Goal: Task Accomplishment & Management: Manage account settings

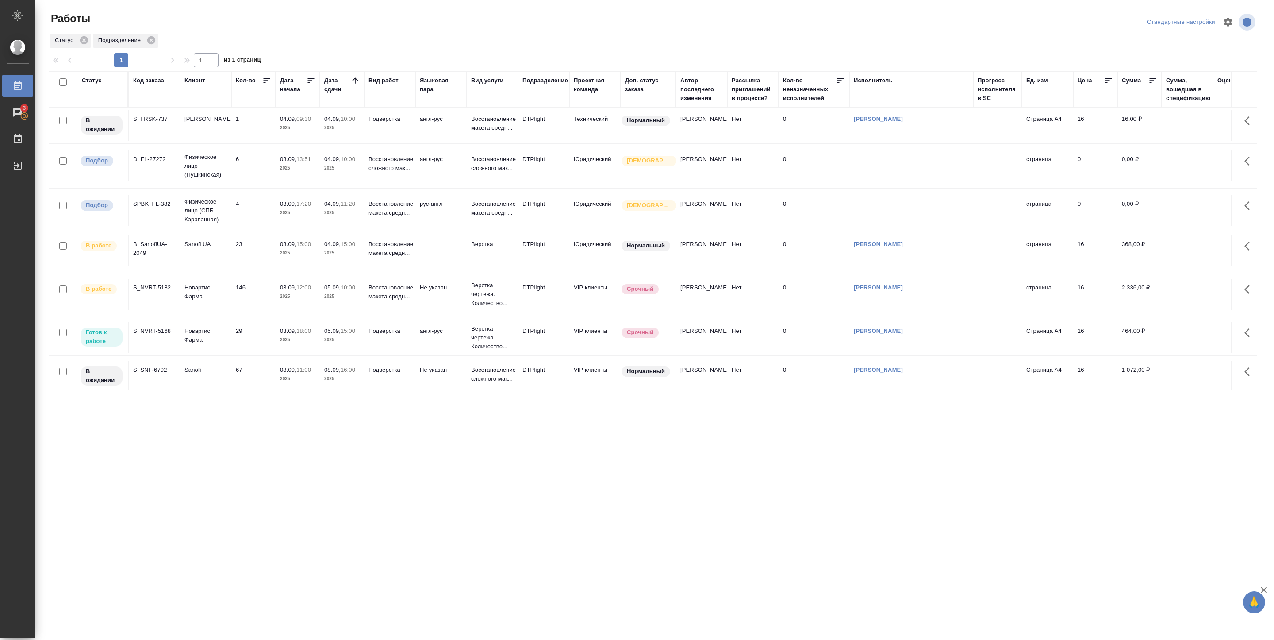
click at [271, 141] on td "29" at bounding box center [253, 125] width 44 height 31
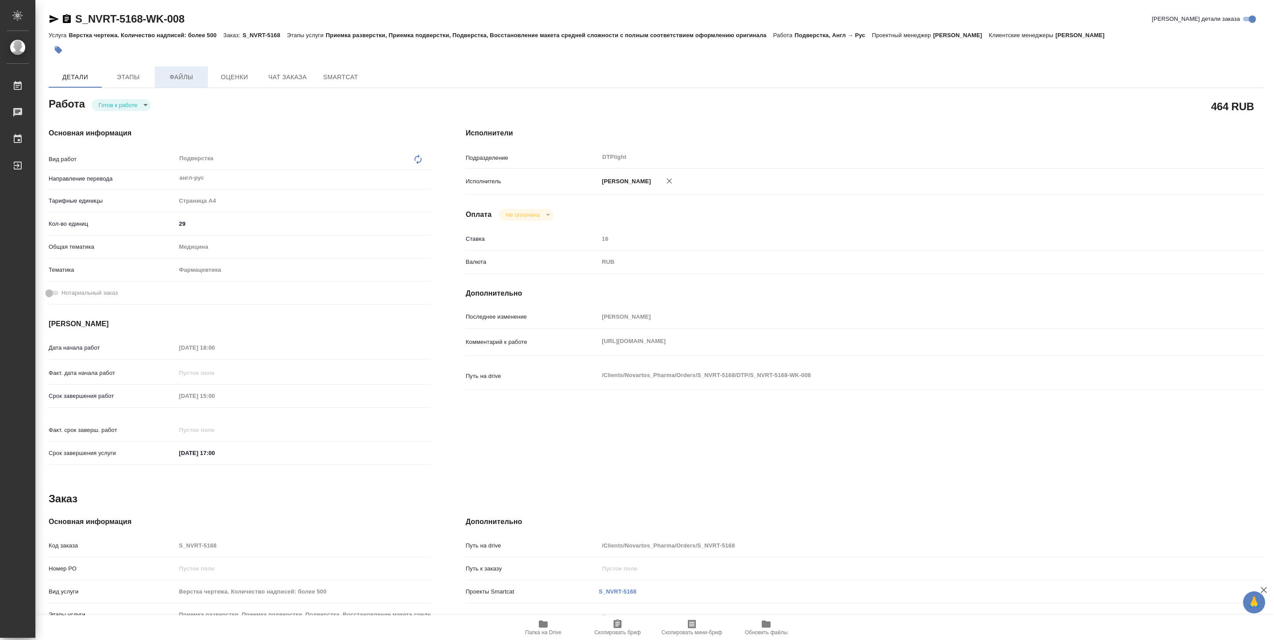
type textarea "x"
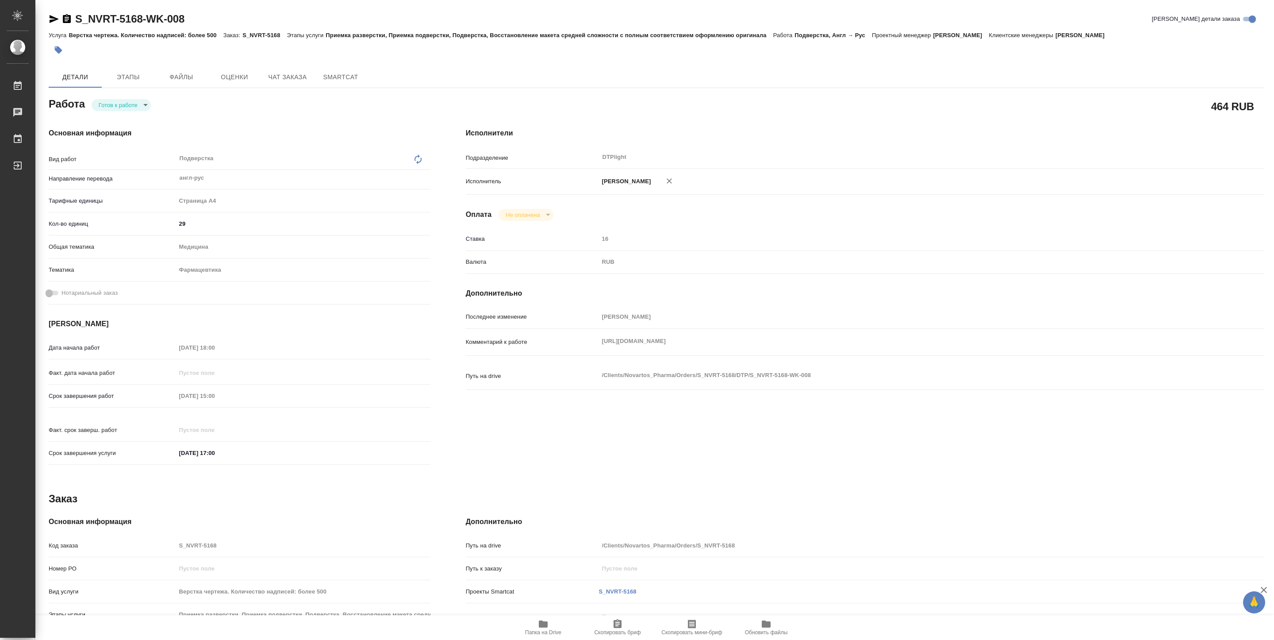
type textarea "x"
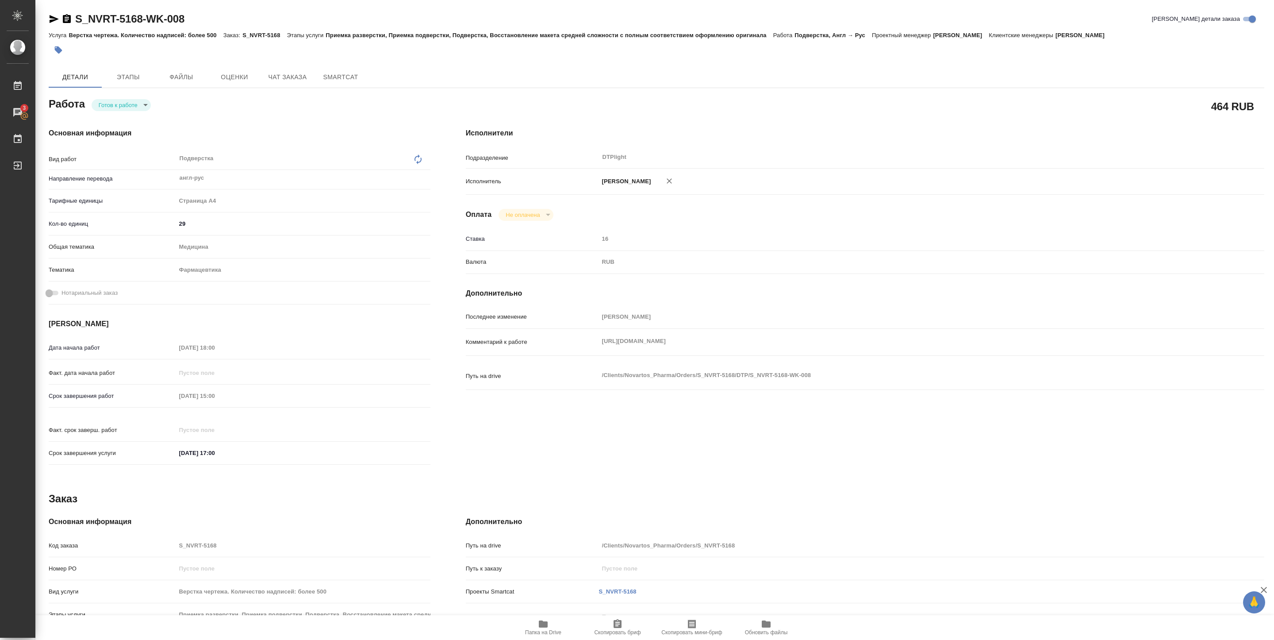
click at [145, 108] on body "🙏 .cls-1 fill:#fff; AWATERA [PERSON_NAME] 3 Чаты График Выйти S_NVRT-5168-WK-00…" at bounding box center [637, 320] width 1274 height 640
type textarea "x"
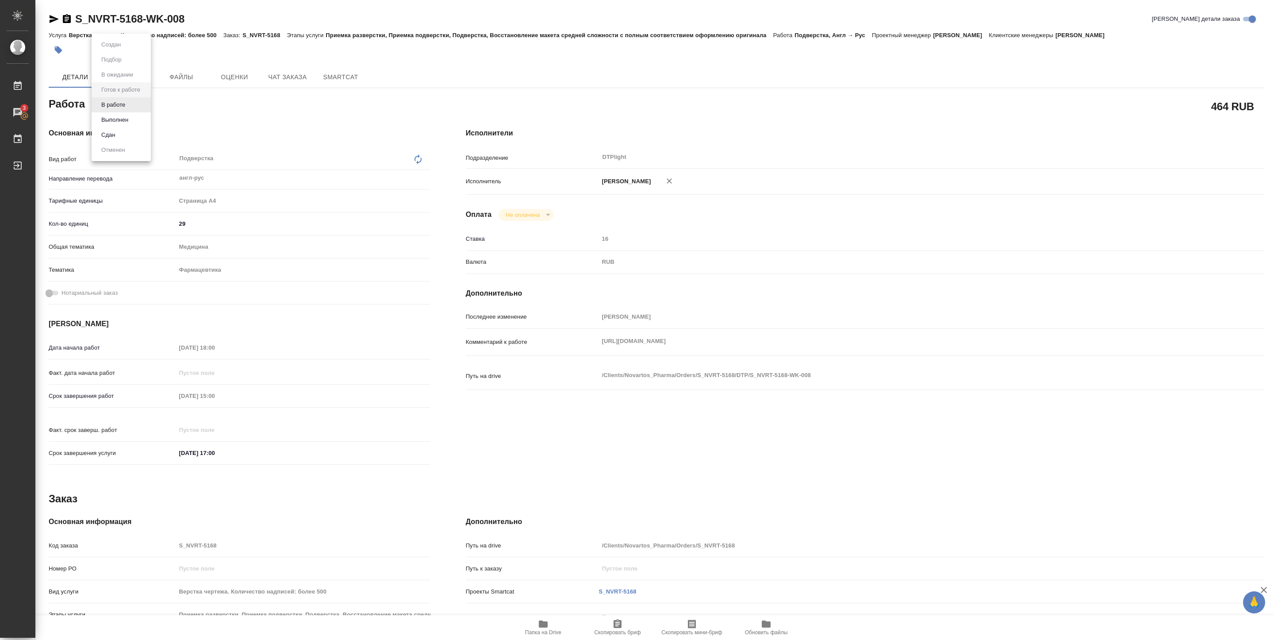
type textarea "x"
click at [129, 108] on li "В работе" at bounding box center [121, 104] width 59 height 15
type textarea "x"
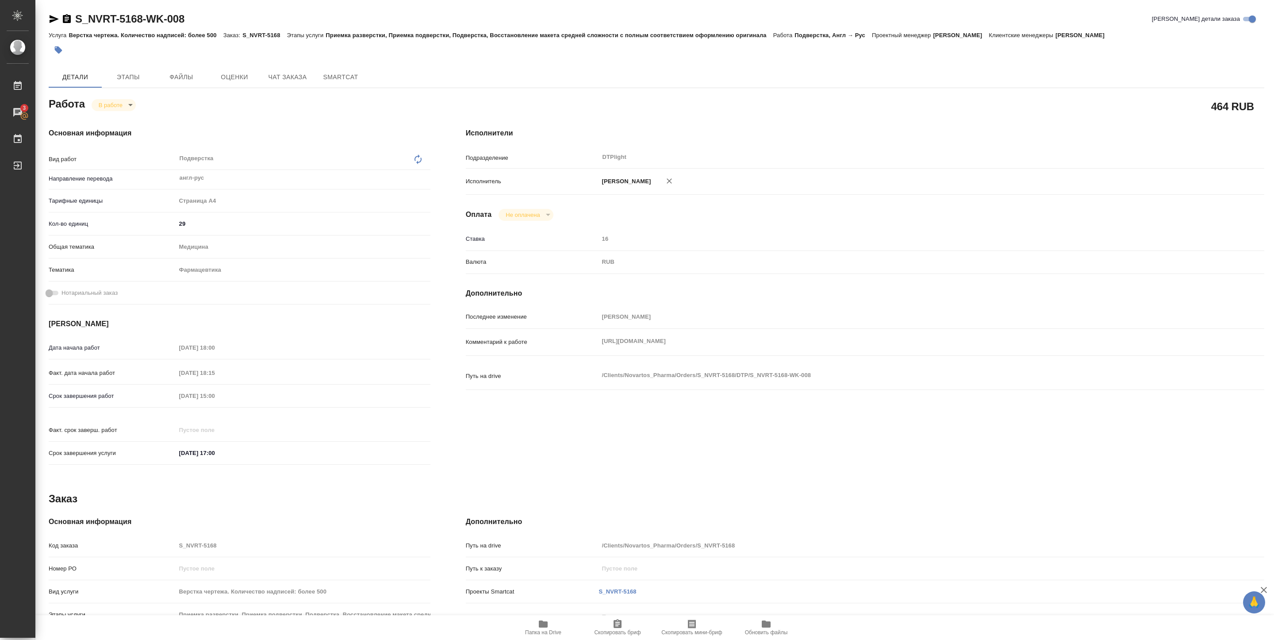
type textarea "x"
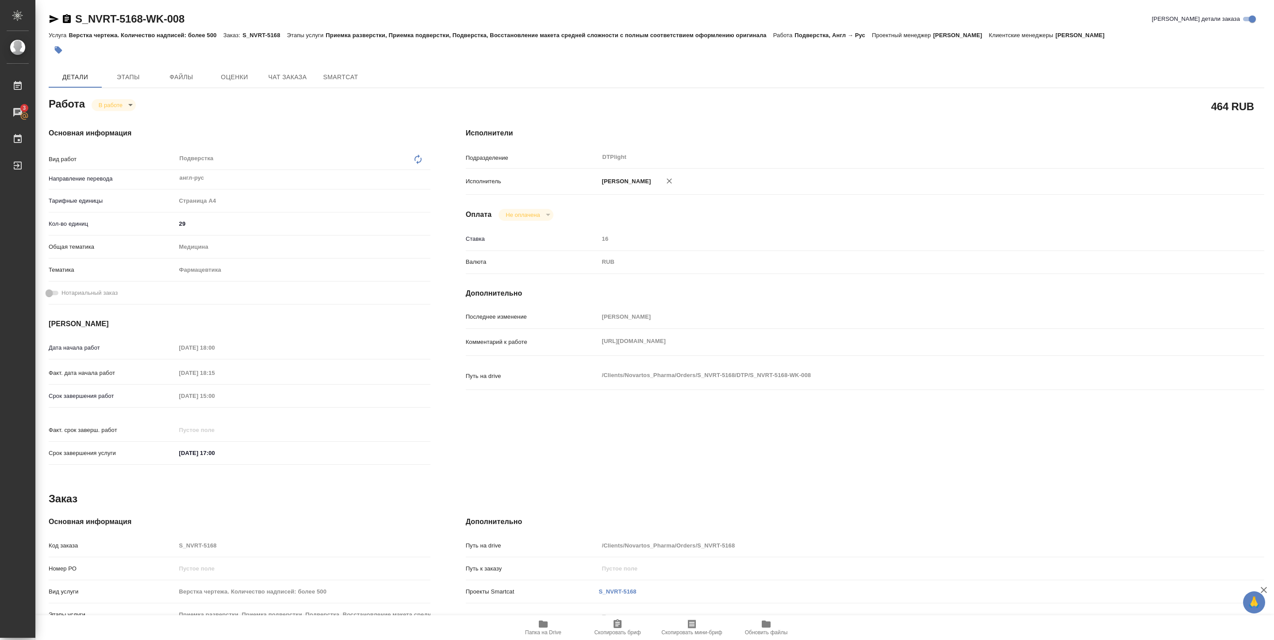
type textarea "x"
click at [986, 352] on div "Комментарий к работе [URL][DOMAIN_NAME] x" at bounding box center [865, 341] width 799 height 19
drag, startPoint x: 603, startPoint y: 354, endPoint x: 583, endPoint y: 354, distance: 20.4
click at [583, 352] on div "Комментарий к работе [URL][DOMAIN_NAME] x" at bounding box center [865, 341] width 799 height 19
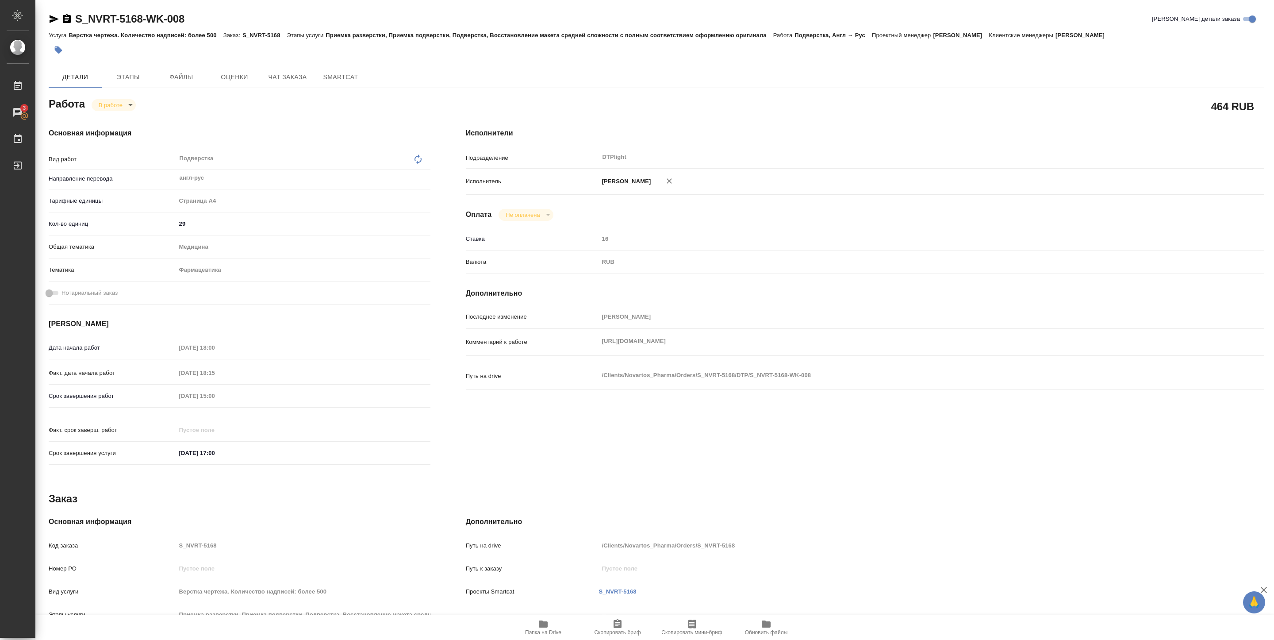
click at [546, 626] on icon "button" at bounding box center [543, 623] width 9 height 7
click at [283, 73] on span "Чат заказа" at bounding box center [287, 77] width 42 height 11
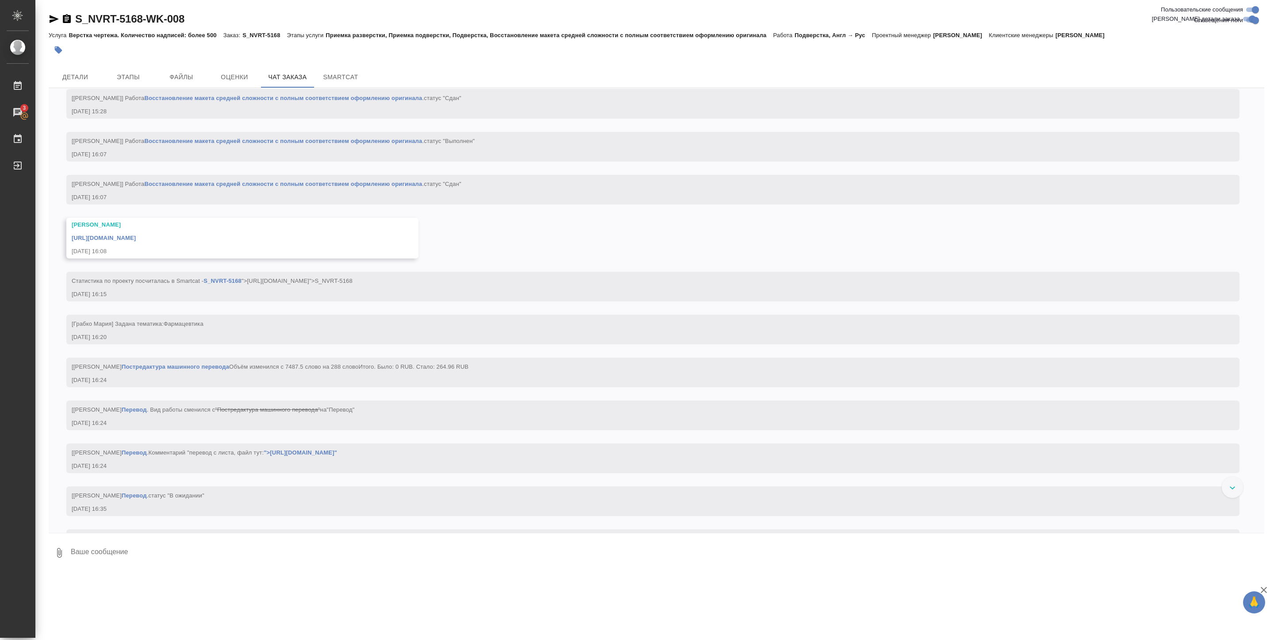
scroll to position [4712, 0]
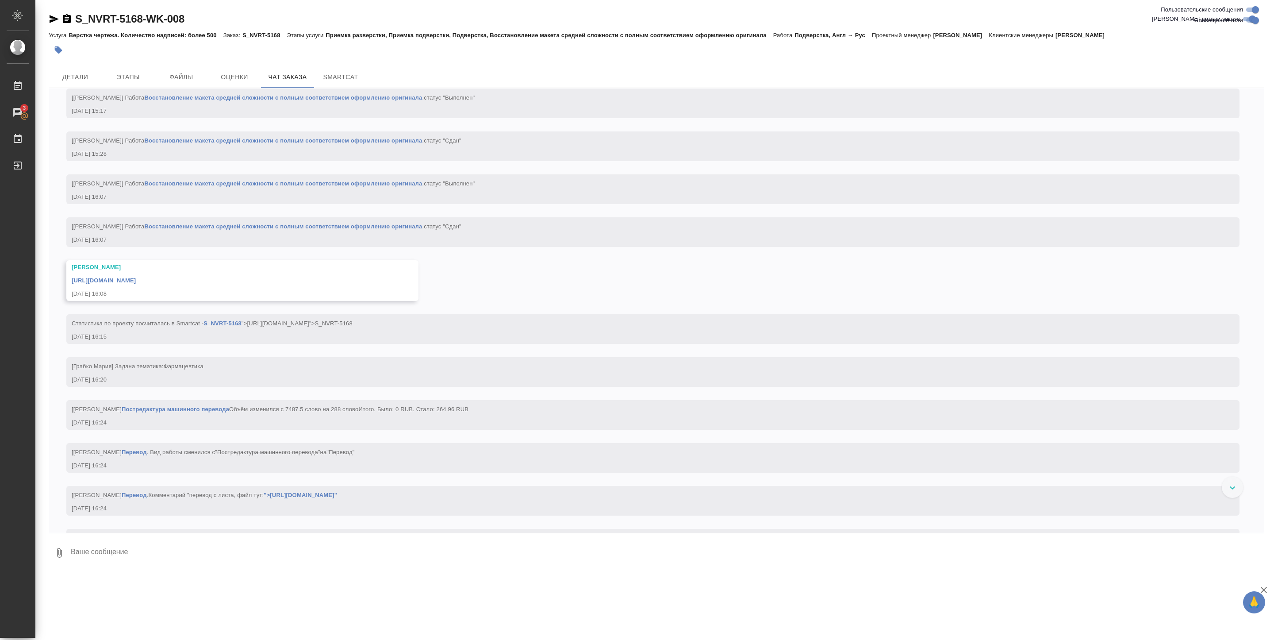
click at [364, 187] on link "Восстановление макета средней сложности с полным соответствием оформлению ориги…" at bounding box center [283, 183] width 278 height 7
click at [74, 76] on span "Детали" at bounding box center [75, 77] width 42 height 11
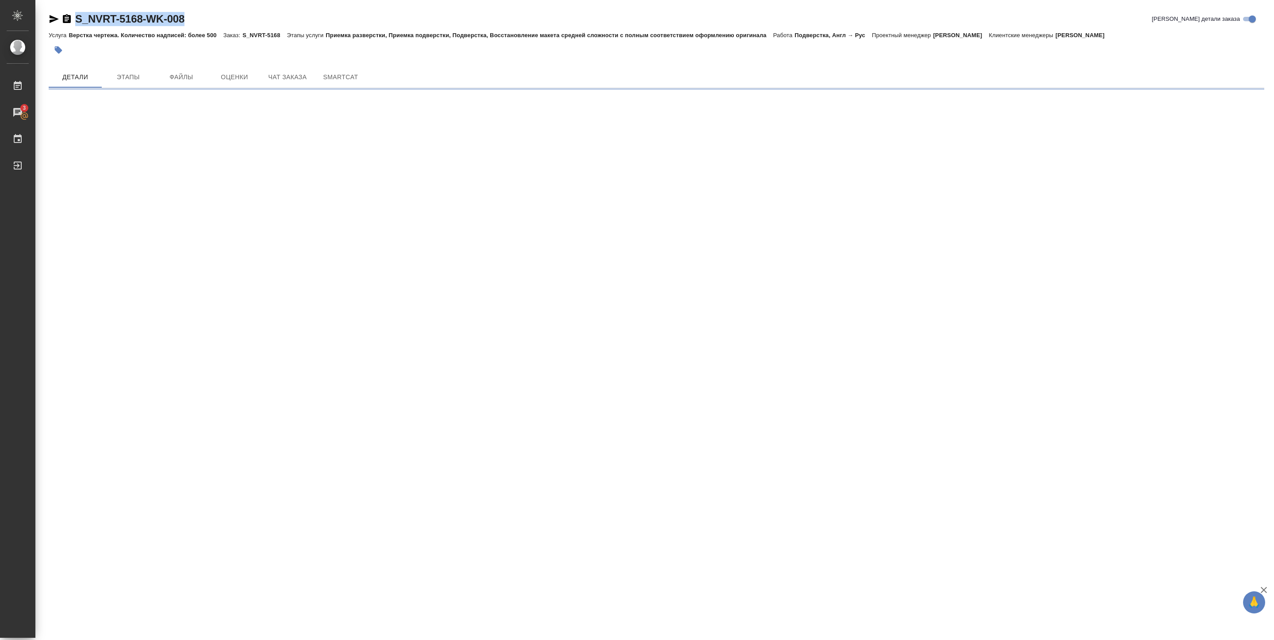
drag, startPoint x: 80, startPoint y: 26, endPoint x: 199, endPoint y: 21, distance: 119.5
click at [199, 21] on div "S_NVRT-5168-WK-008 [PERSON_NAME] детали заказа" at bounding box center [657, 19] width 1216 height 14
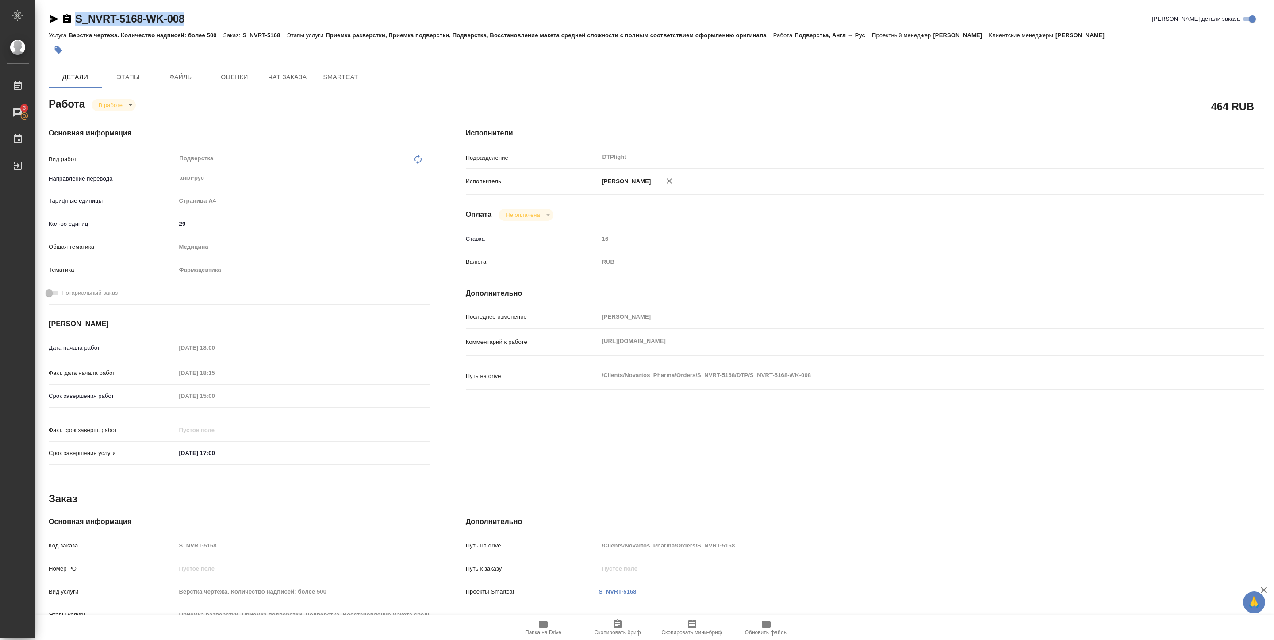
type textarea "x"
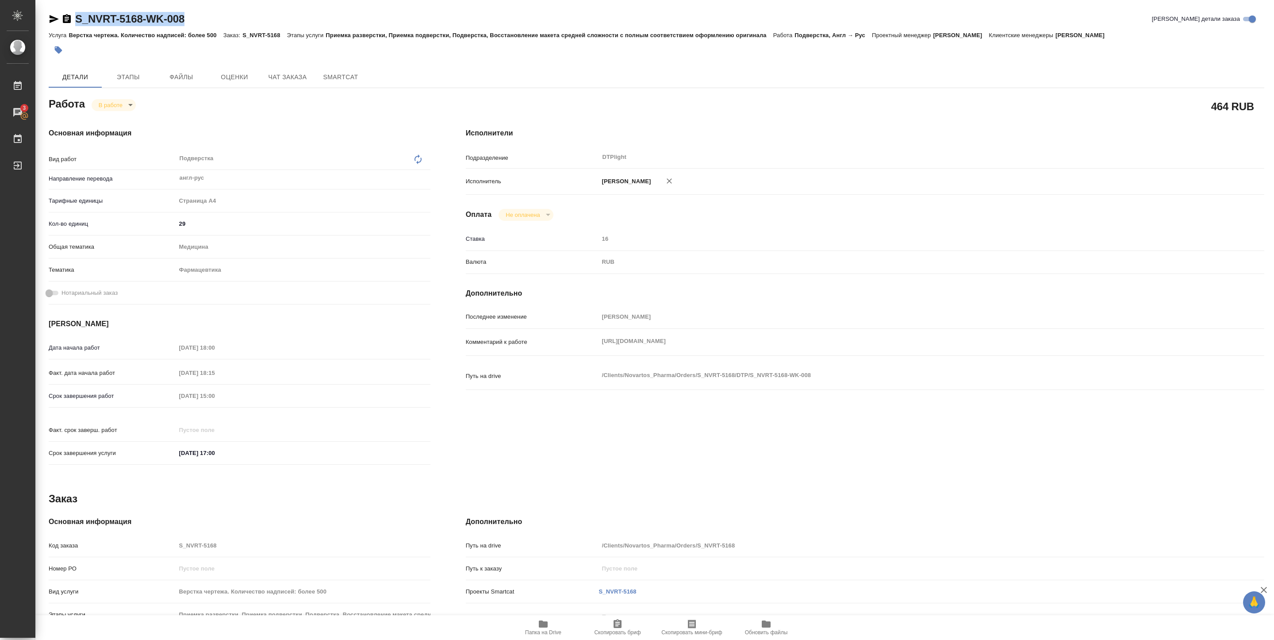
type textarea "x"
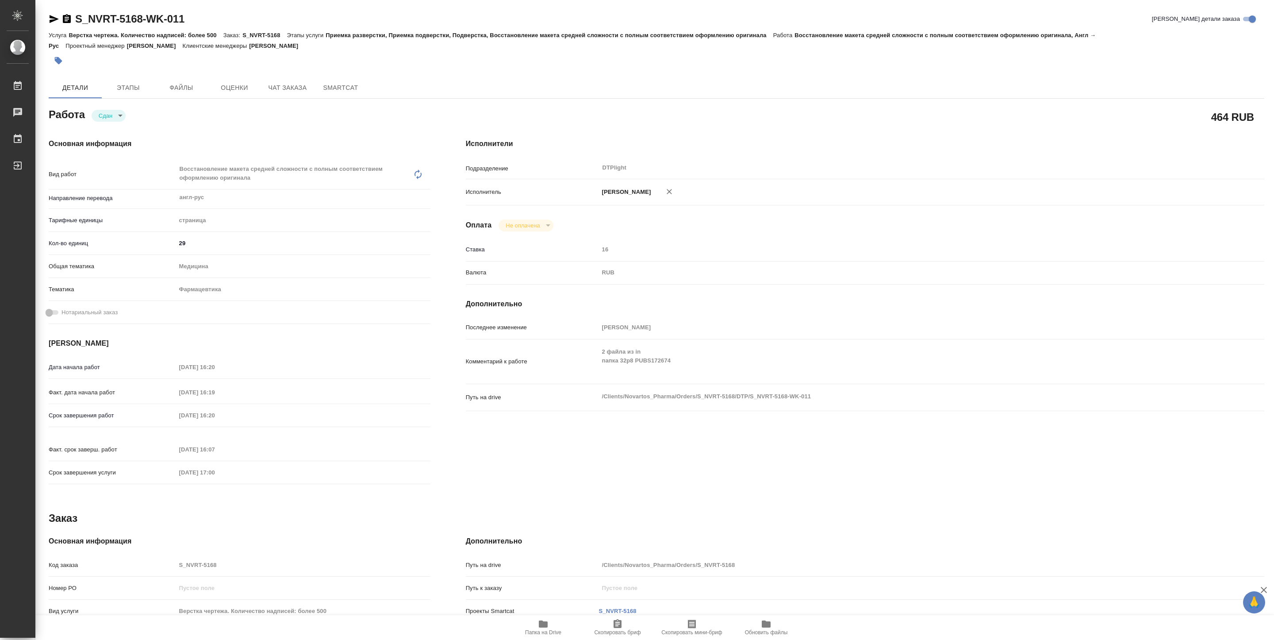
type textarea "x"
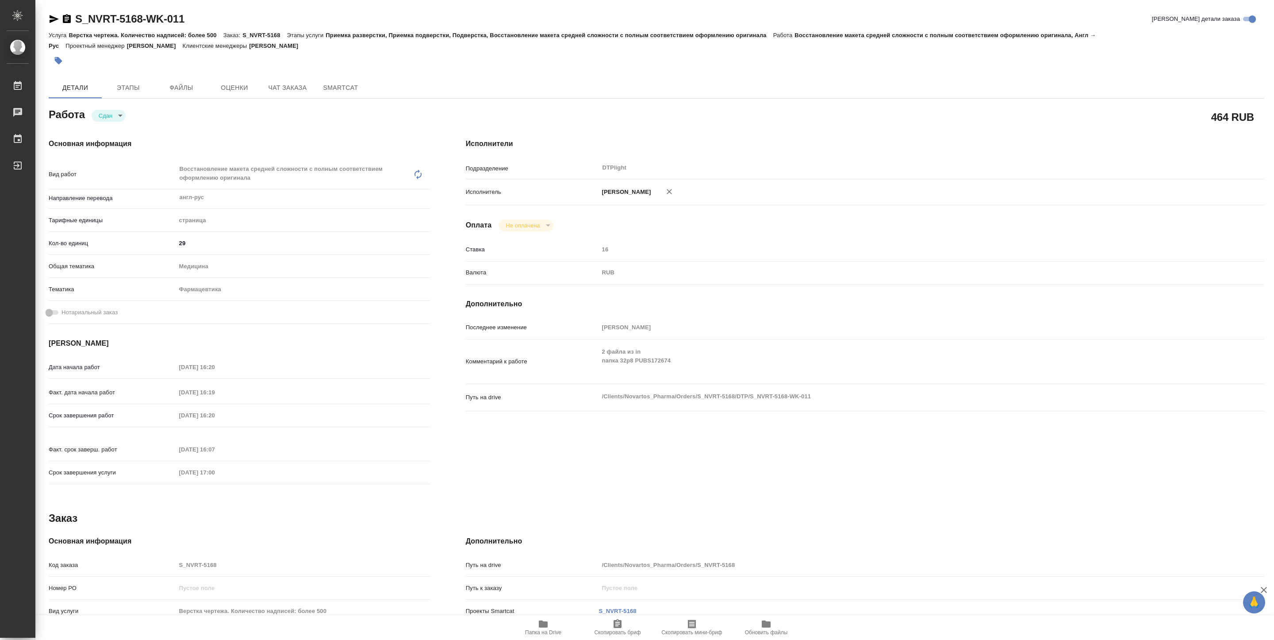
type textarea "x"
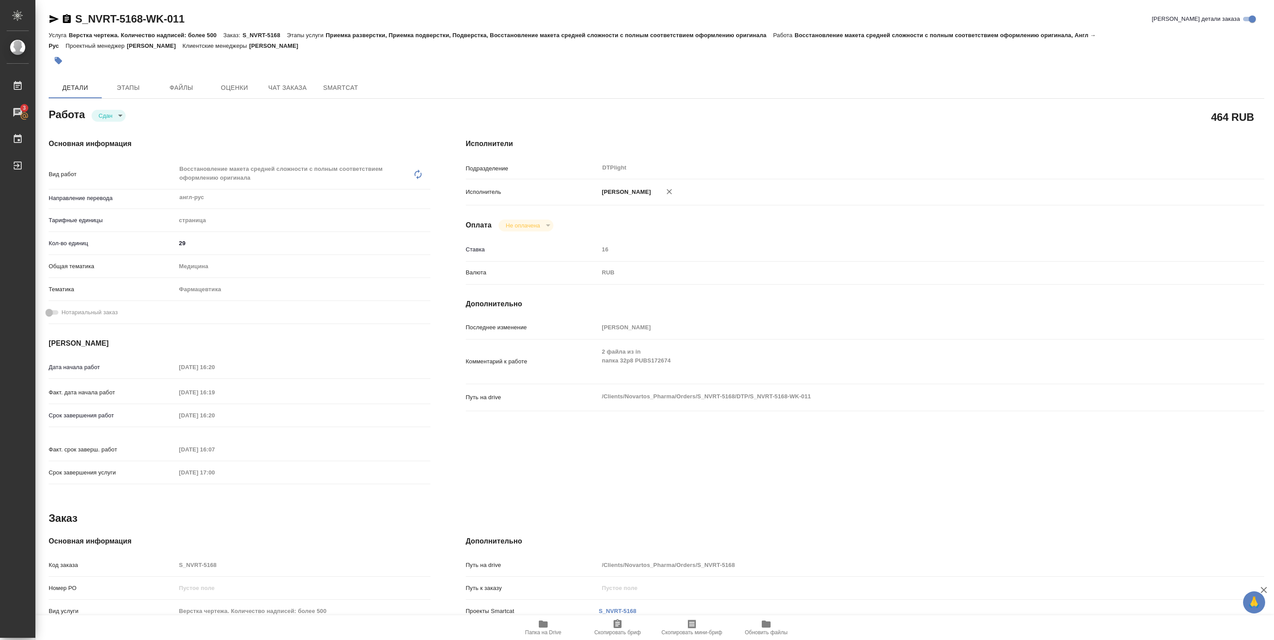
click at [547, 632] on span "Папка на Drive" at bounding box center [543, 632] width 36 height 6
